Goal: Information Seeking & Learning: Learn about a topic

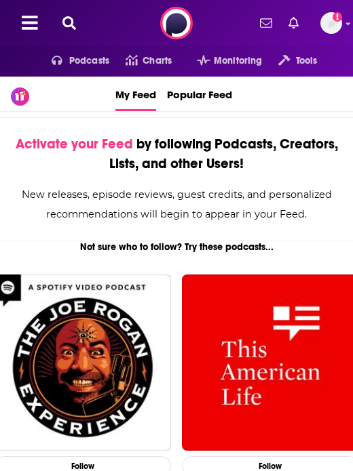
click at [71, 22] on icon at bounding box center [69, 23] width 14 height 14
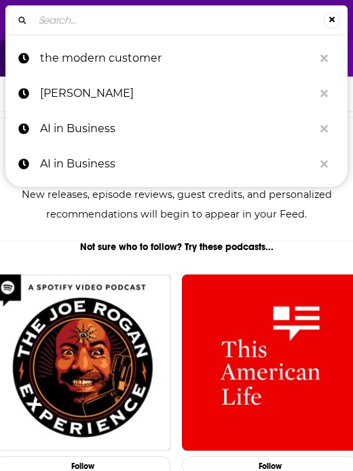
click at [89, 27] on input "Search..." at bounding box center [178, 20] width 290 height 22
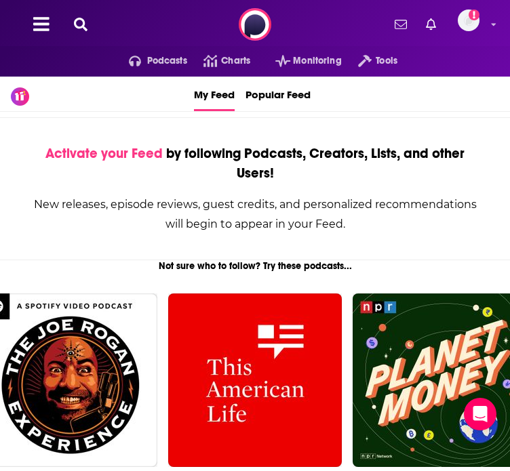
click at [56, 35] on div at bounding box center [39, 24] width 34 height 20
click at [43, 35] on button at bounding box center [41, 24] width 24 height 20
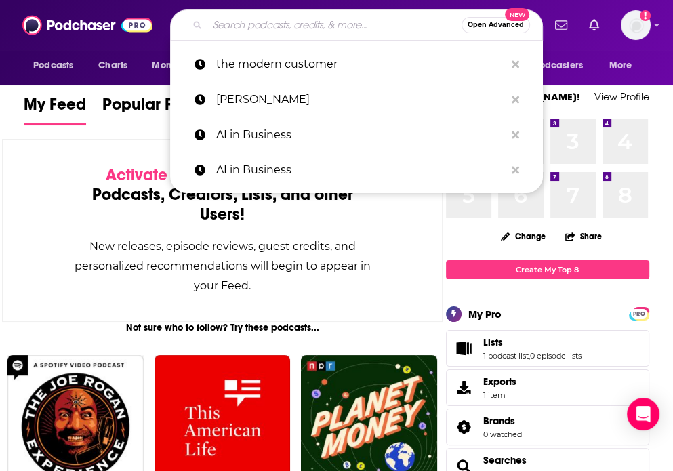
click at [285, 31] on input "Search podcasts, credits, & more..." at bounding box center [334, 25] width 254 height 22
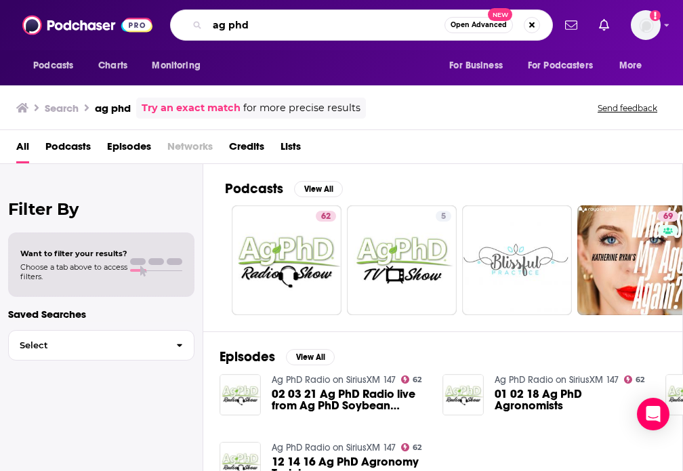
drag, startPoint x: 243, startPoint y: 26, endPoint x: 155, endPoint y: 12, distance: 88.5
click at [155, 12] on div "Podcasts Charts Monitoring ag phd Open Advanced New For Business For Podcasters…" at bounding box center [341, 25] width 683 height 50
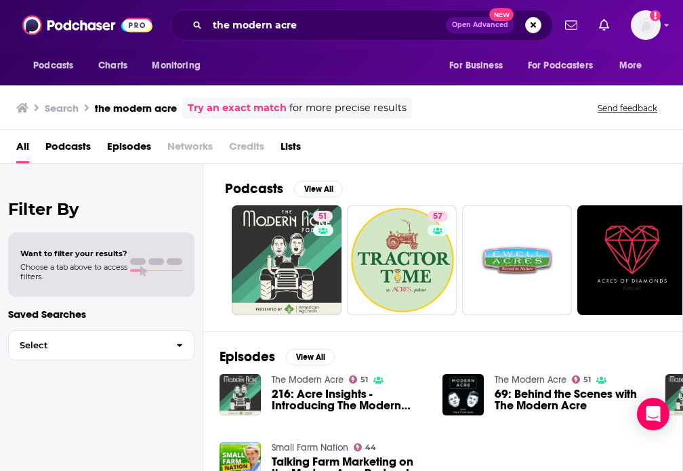
click at [296, 38] on div "the modern acre Open Advanced New" at bounding box center [361, 24] width 383 height 31
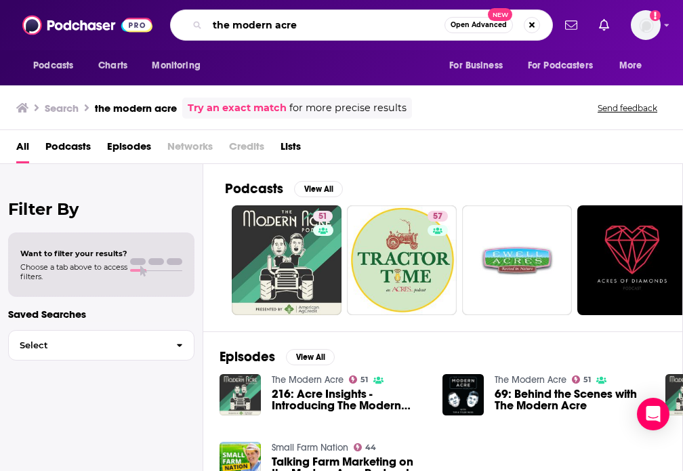
click at [233, 26] on input "the modern acre" at bounding box center [325, 25] width 237 height 22
drag, startPoint x: 233, startPoint y: 26, endPoint x: 350, endPoint y: 24, distance: 117.3
click at [350, 24] on input "the modern acre" at bounding box center [325, 25] width 237 height 22
type input "t"
type input "young farmers podcast"
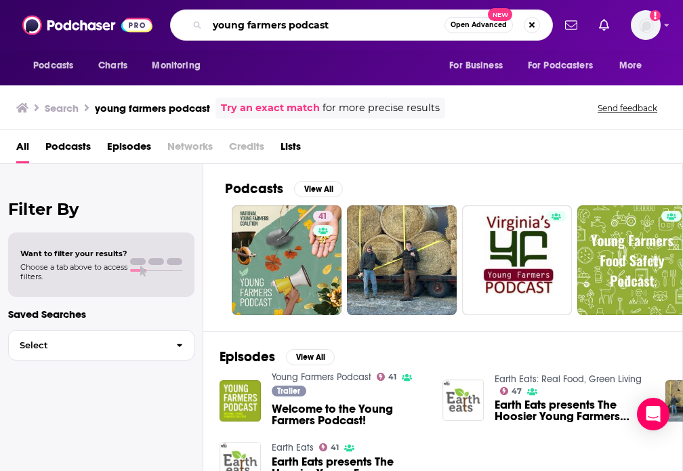
drag, startPoint x: 346, startPoint y: 27, endPoint x: 58, endPoint y: 33, distance: 288.2
click at [58, 33] on div "Podcasts Charts Monitoring young farmers podcast Open Advanced New For Business…" at bounding box center [341, 25] width 683 height 50
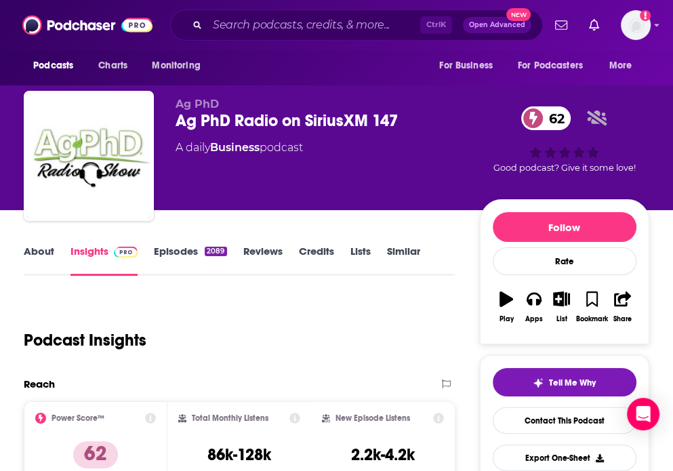
click at [266, 248] on link "Reviews" at bounding box center [262, 260] width 39 height 31
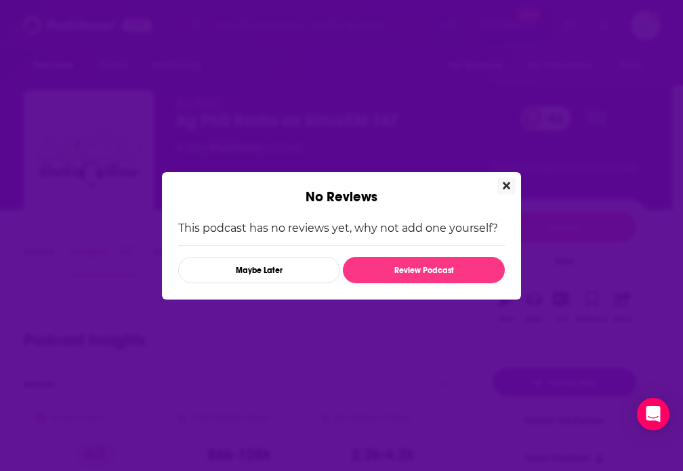
click at [506, 184] on icon "Close" at bounding box center [506, 185] width 7 height 7
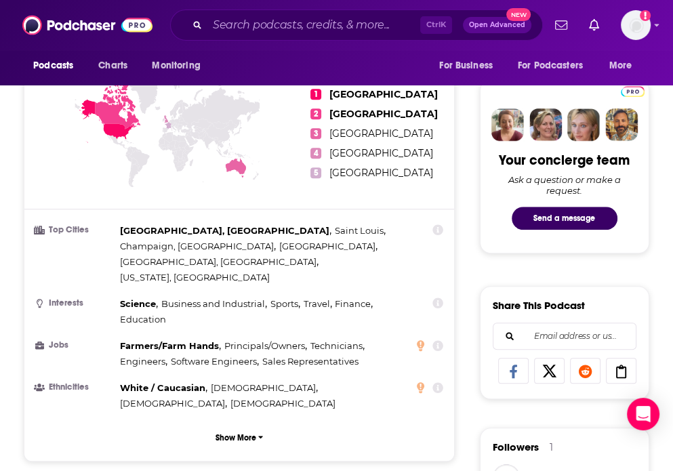
scroll to position [593, 0]
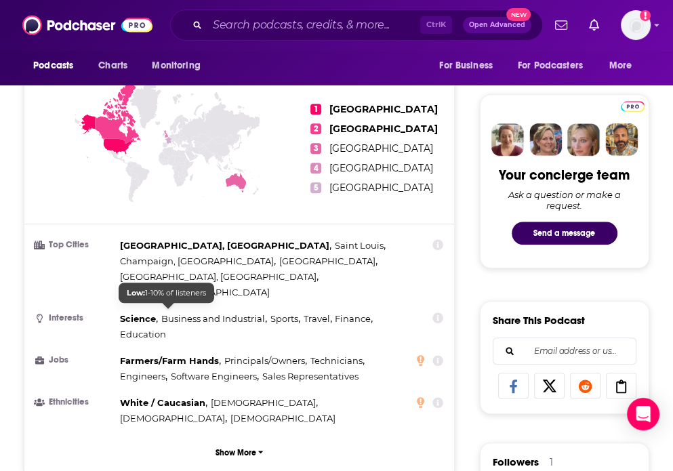
click at [169, 355] on span "Farmers/Farm Hands" at bounding box center [169, 360] width 99 height 11
click at [176, 311] on div "Science , Business and Industrial , Sports , Travel , Finance , Education" at bounding box center [264, 326] width 289 height 31
click at [441, 355] on icon at bounding box center [438, 360] width 11 height 11
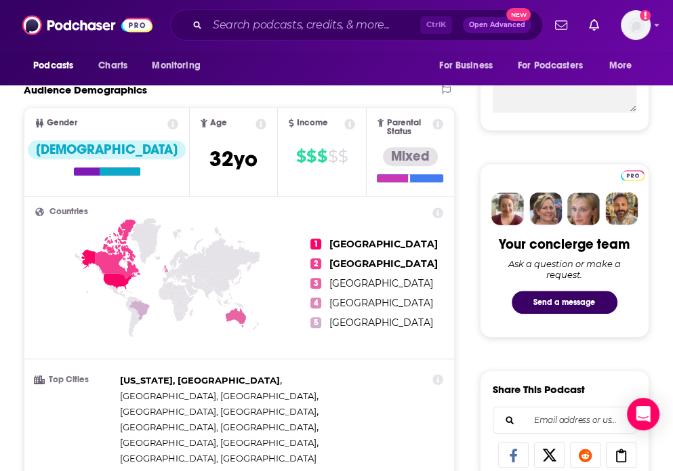
scroll to position [527, 0]
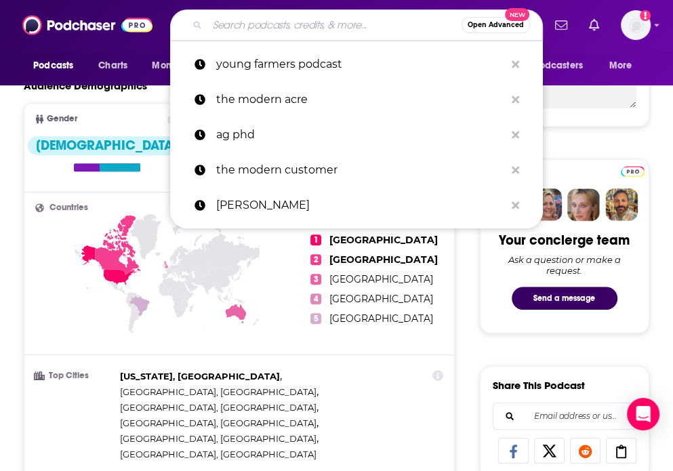
click at [228, 18] on input "Search podcasts, credits, & more..." at bounding box center [334, 25] width 254 height 22
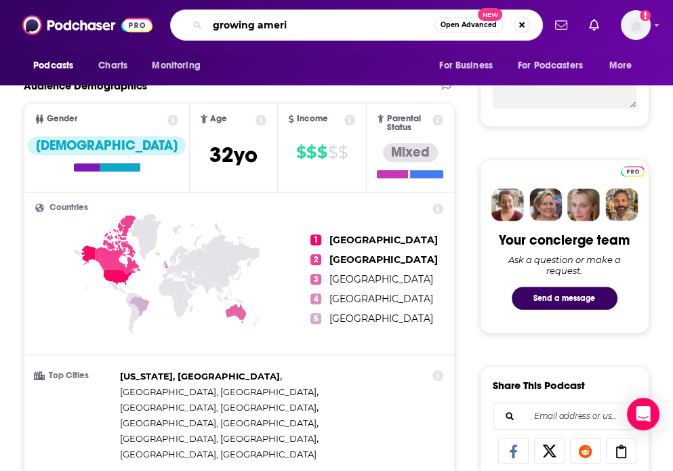
type input "growing ameria"
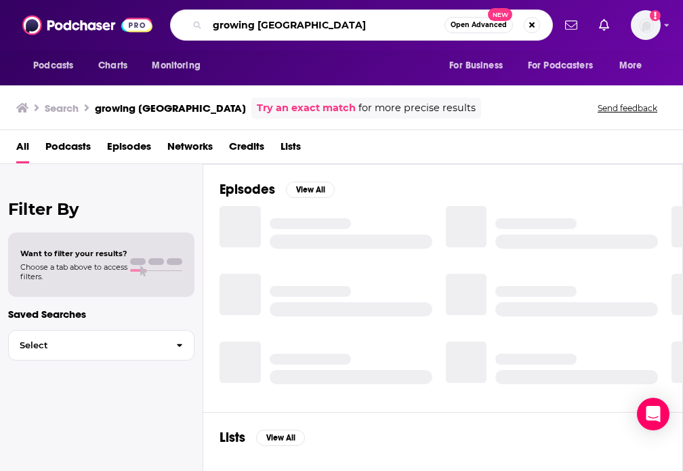
click at [283, 27] on input "growing ameria" at bounding box center [325, 25] width 237 height 22
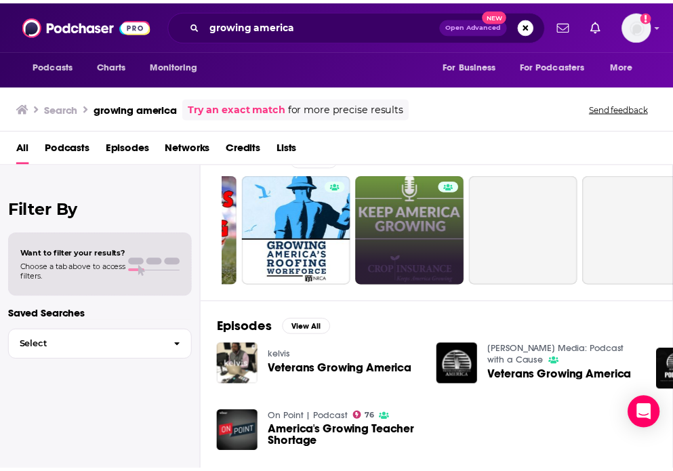
scroll to position [0, 218]
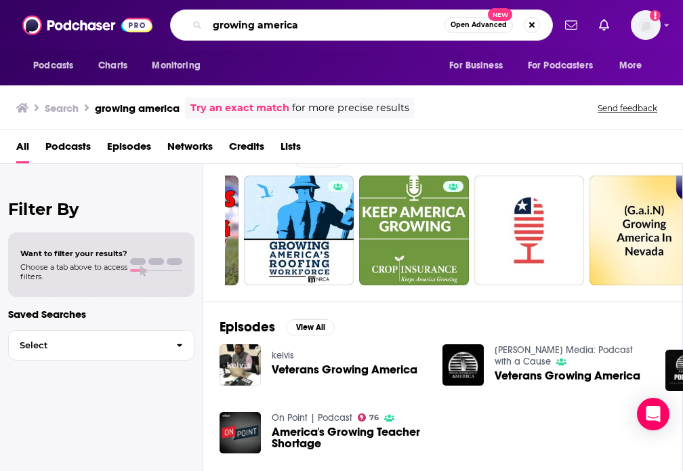
drag, startPoint x: 298, startPoint y: 26, endPoint x: 89, endPoint y: 26, distance: 208.8
click at [89, 26] on div "Podcasts Charts Monitoring growing america Open Advanced New For Business For P…" at bounding box center [341, 25] width 683 height 50
click at [247, 21] on input "straightforward farming" at bounding box center [325, 25] width 237 height 22
type input "straight forward farming"
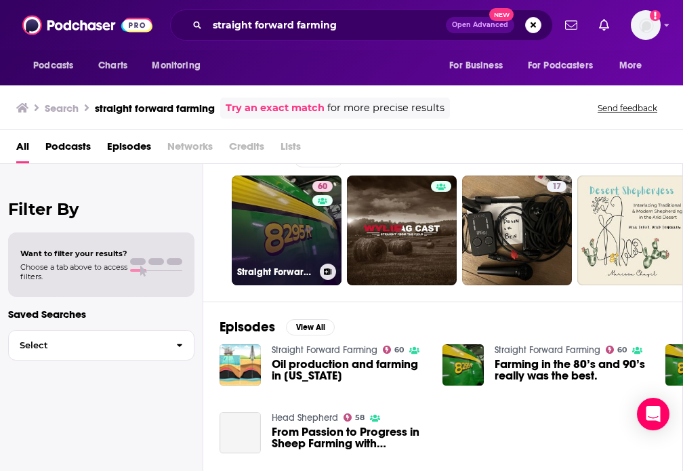
click at [285, 254] on link "60 Straight Forward Farming" at bounding box center [287, 231] width 110 height 110
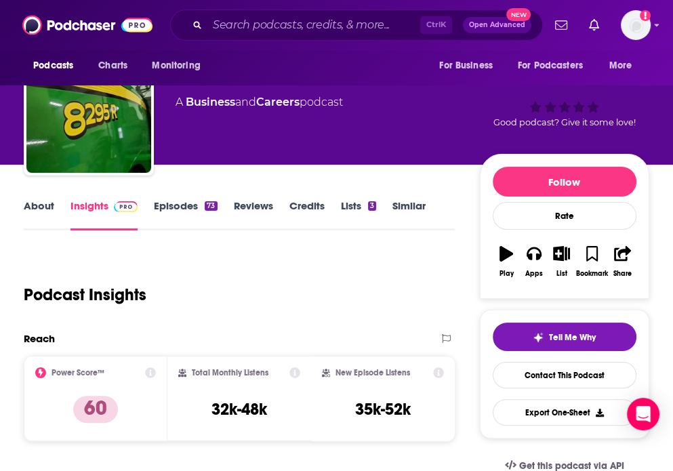
scroll to position [21, 0]
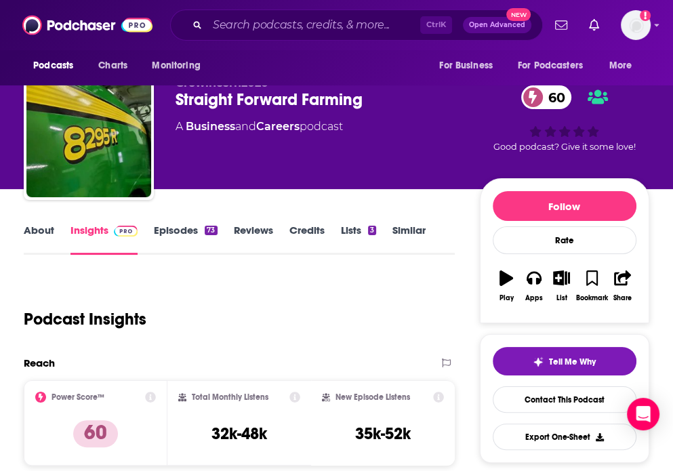
click at [184, 230] on link "Episodes 73" at bounding box center [185, 239] width 63 height 31
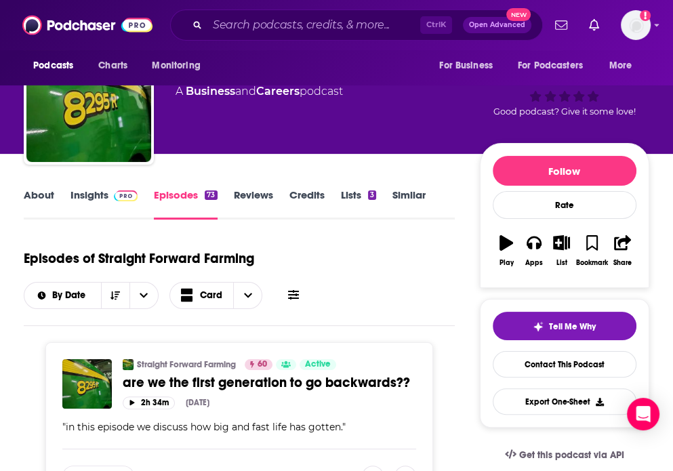
scroll to position [53, 0]
